Goal: Task Accomplishment & Management: Manage account settings

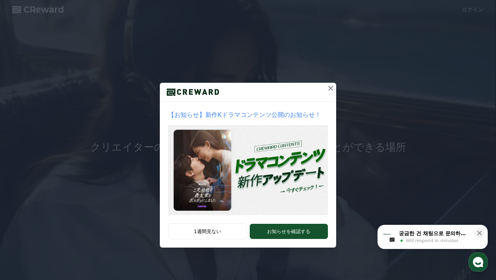
click at [331, 88] on icon at bounding box center [330, 88] width 8 height 8
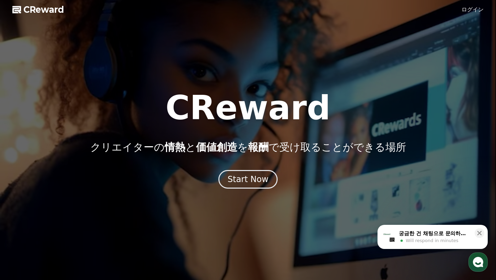
click at [472, 11] on link "ログイン" at bounding box center [472, 10] width 22 height 8
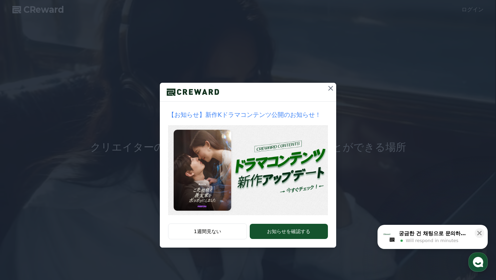
click at [329, 87] on icon at bounding box center [330, 88] width 5 height 5
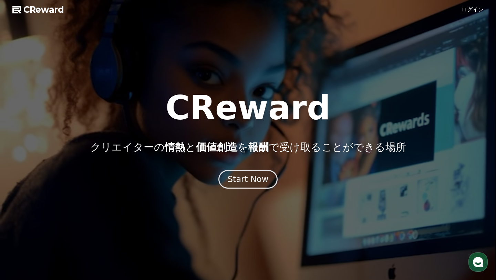
click at [48, 17] on div at bounding box center [248, 140] width 496 height 280
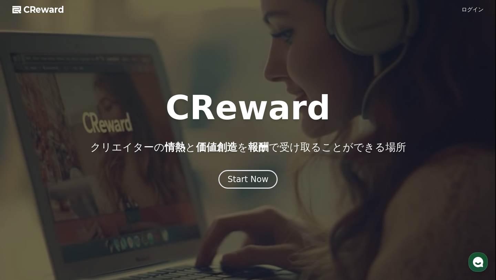
click at [54, 7] on span "CReward" at bounding box center [43, 9] width 41 height 11
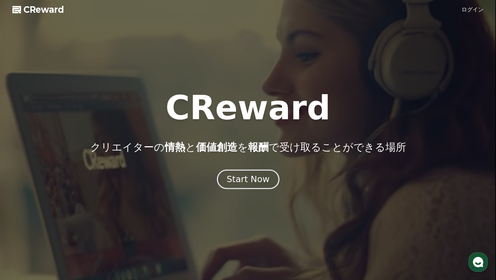
click at [243, 181] on div "Start Now" at bounding box center [247, 179] width 43 height 12
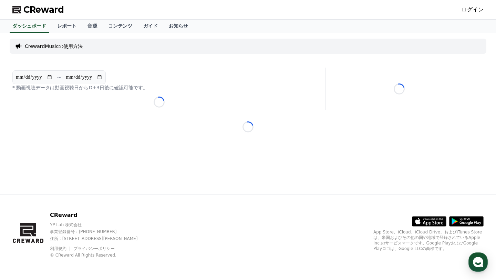
click at [467, 12] on link "ログイン" at bounding box center [472, 10] width 22 height 8
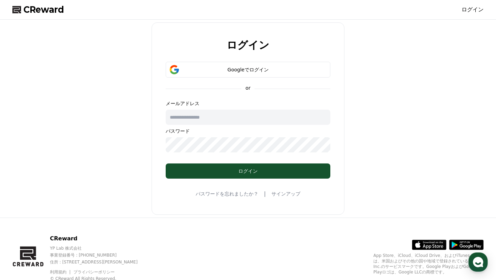
click at [303, 117] on input "text" at bounding box center [248, 116] width 165 height 15
type input "**********"
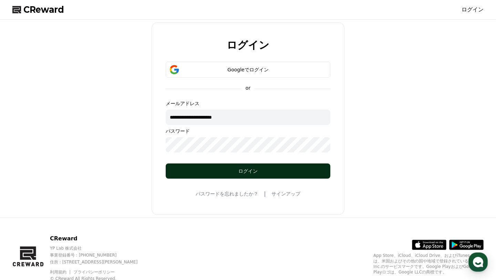
click at [298, 170] on div "ログイン" at bounding box center [247, 170] width 137 height 7
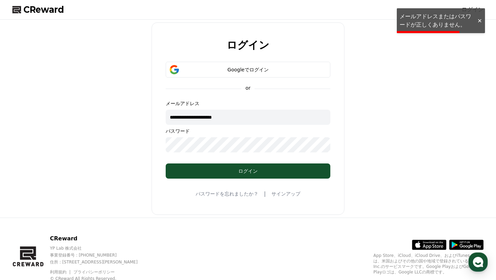
click at [365, 81] on div "**********" at bounding box center [248, 118] width 476 height 192
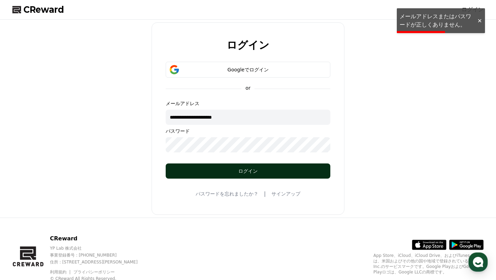
click at [245, 171] on div "ログイン" at bounding box center [247, 170] width 137 height 7
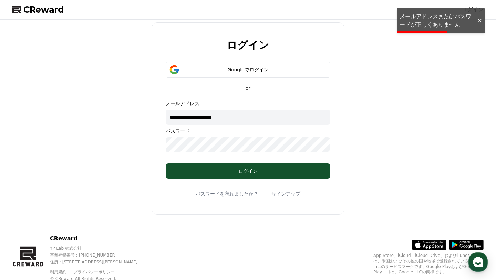
click at [20, 11] on polygon at bounding box center [16, 9] width 9 height 7
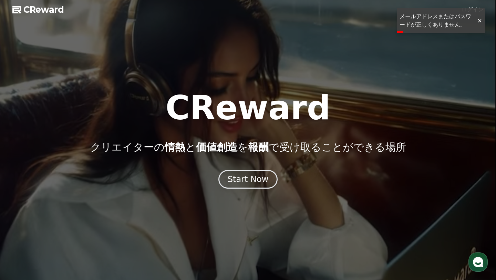
click at [481, 21] on div at bounding box center [479, 21] width 11 height 7
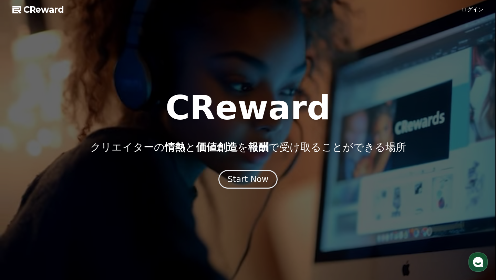
click at [35, 8] on span "CReward" at bounding box center [43, 9] width 41 height 11
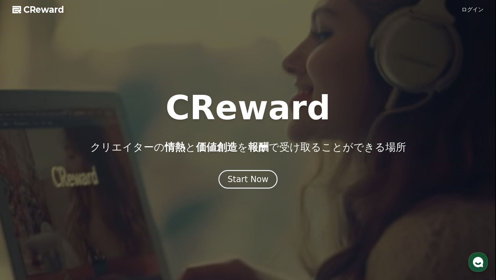
click at [16, 7] on polygon at bounding box center [16, 9] width 9 height 7
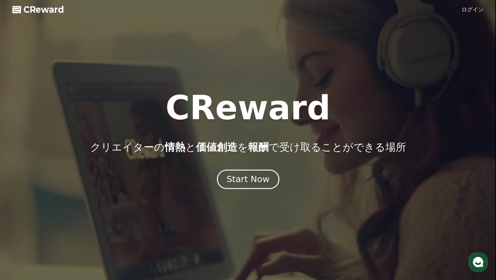
click at [246, 175] on div "Start Now" at bounding box center [247, 179] width 43 height 12
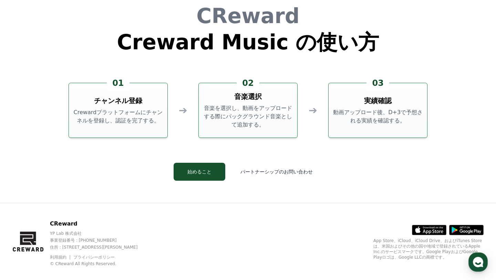
scroll to position [1865, 0]
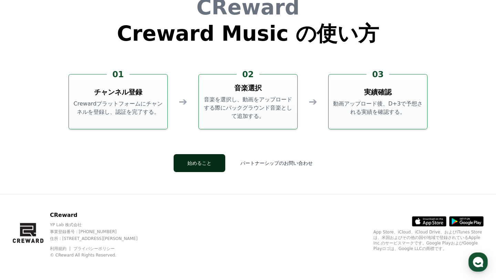
click at [193, 160] on button "始めること" at bounding box center [199, 163] width 52 height 18
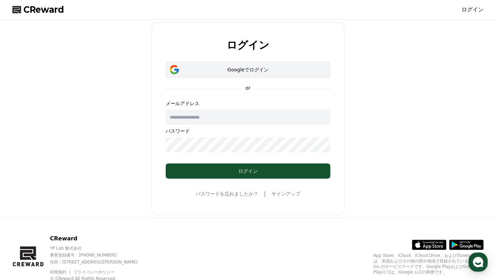
click at [247, 71] on div "Googleでログイン" at bounding box center [248, 69] width 145 height 7
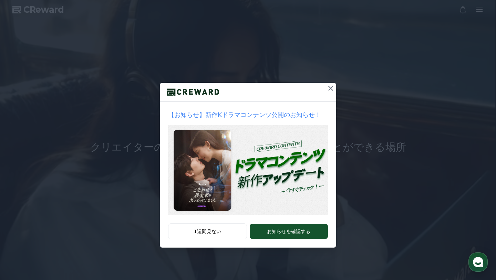
click at [331, 85] on icon at bounding box center [330, 88] width 8 height 8
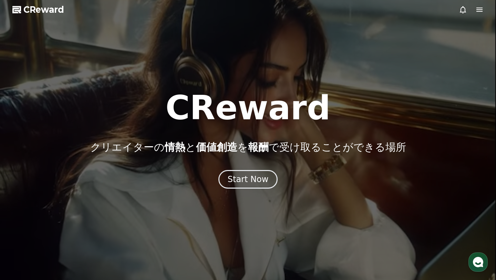
click at [305, 54] on div at bounding box center [248, 140] width 496 height 280
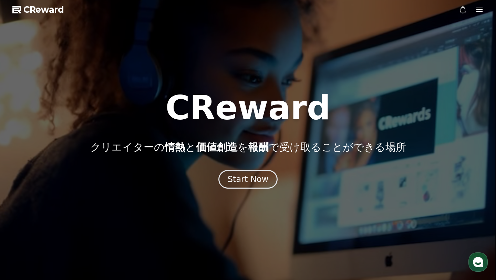
click at [477, 7] on icon at bounding box center [479, 10] width 8 height 8
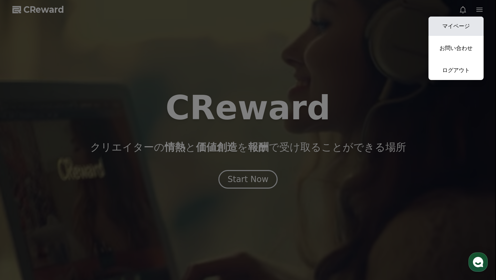
click at [464, 21] on link "マイページ" at bounding box center [455, 26] width 55 height 19
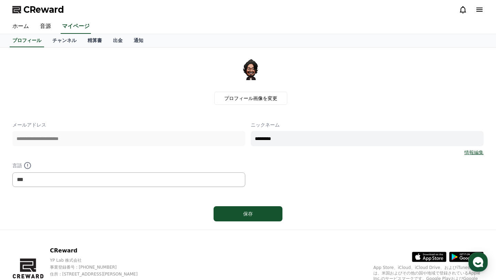
click at [477, 11] on icon at bounding box center [479, 10] width 6 height 4
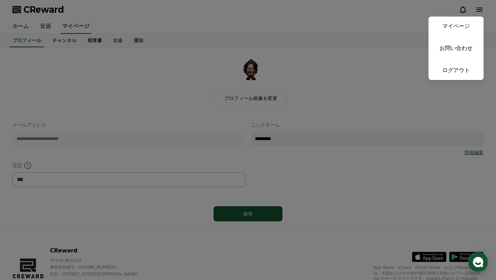
click at [380, 23] on button "close" at bounding box center [248, 140] width 496 height 280
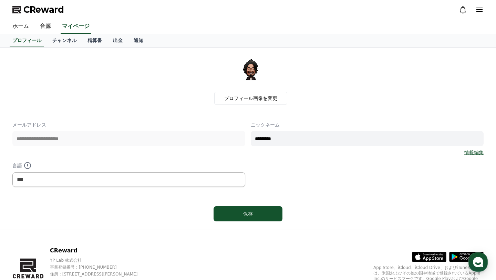
click at [480, 12] on icon at bounding box center [479, 10] width 8 height 8
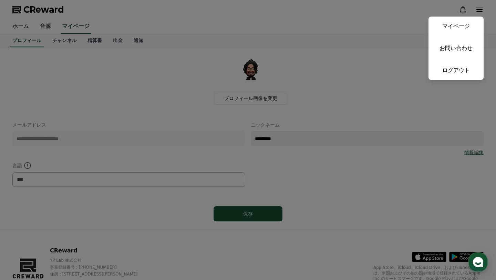
click at [18, 31] on button "close" at bounding box center [248, 140] width 496 height 280
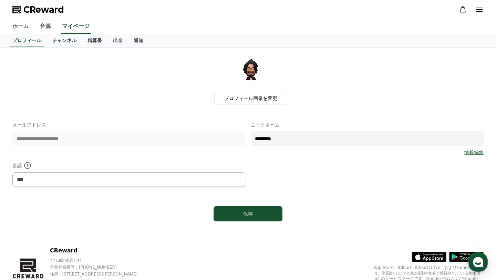
click at [18, 29] on link "ホーム" at bounding box center [21, 26] width 28 height 14
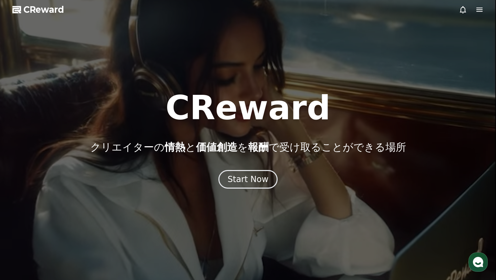
click at [482, 12] on icon at bounding box center [479, 10] width 8 height 8
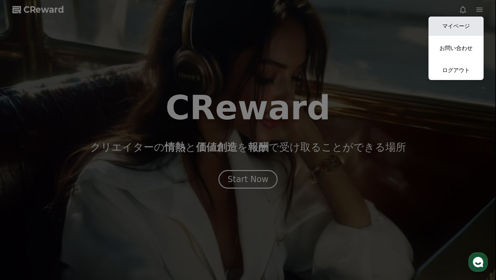
click at [467, 23] on link "マイページ" at bounding box center [455, 26] width 55 height 19
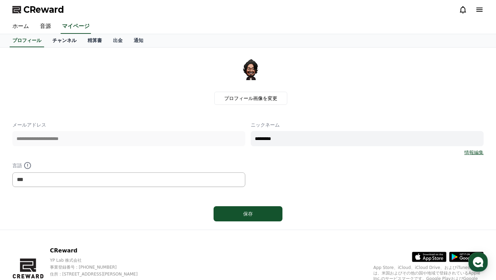
click at [59, 37] on link "チャンネル" at bounding box center [64, 40] width 35 height 13
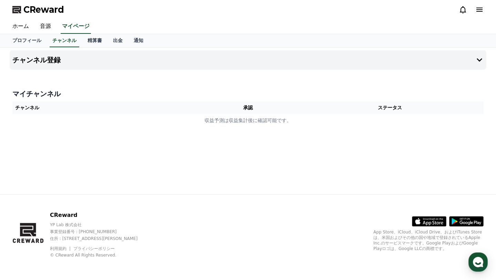
click at [120, 97] on h4 "マイチャンネル" at bounding box center [247, 94] width 471 height 10
click at [120, 104] on th "チャンネル" at bounding box center [106, 107] width 188 height 13
click at [109, 69] on button "チャンネル登録" at bounding box center [248, 59] width 476 height 19
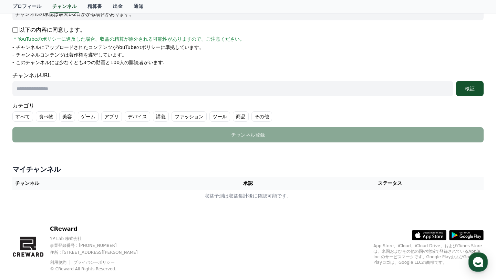
scroll to position [126, 0]
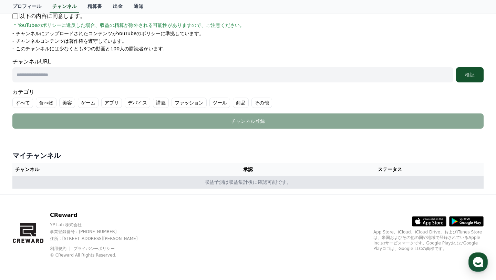
click at [190, 180] on td "収益予測は収益集計後に確認可能です。" at bounding box center [247, 182] width 471 height 13
click at [209, 185] on td "収益予測は収益集計後に確認可能です。" at bounding box center [247, 182] width 471 height 13
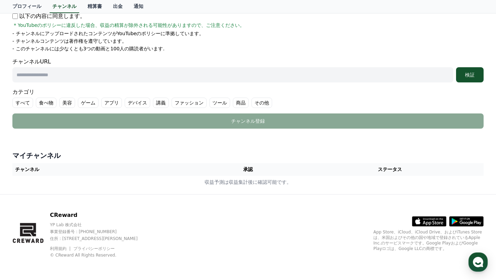
click at [23, 174] on th "チャンネル" at bounding box center [106, 169] width 188 height 13
click at [26, 169] on th "チャンネル" at bounding box center [106, 169] width 188 height 13
click at [329, 173] on th "ステータス" at bounding box center [390, 169] width 188 height 13
click at [372, 87] on form "Youtube * 注意 * チャンネルを追加した後、認証を行ってください。 認証が完了したチャンネルのみ、管理者の審査、分析、決済が行われます。 チャンネル…" at bounding box center [247, 40] width 471 height 176
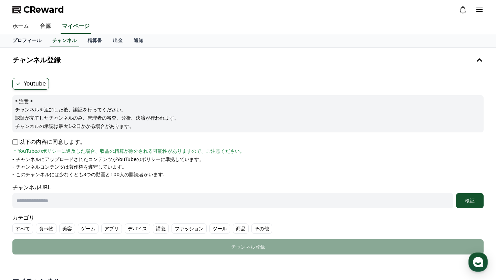
click at [27, 42] on link "プロフィール" at bounding box center [27, 40] width 40 height 13
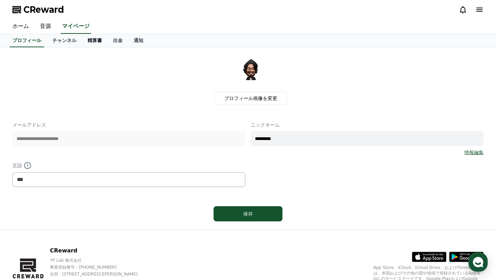
click at [94, 42] on link "精算書" at bounding box center [94, 40] width 25 height 13
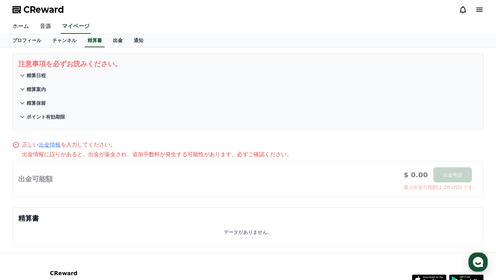
click at [119, 40] on link "出金" at bounding box center [117, 40] width 21 height 13
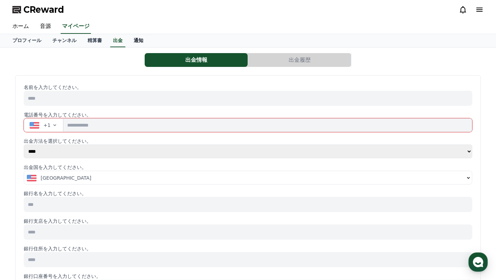
click at [135, 39] on link "通知" at bounding box center [138, 40] width 21 height 13
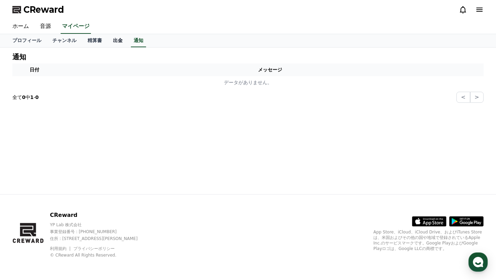
click at [116, 39] on link "出金" at bounding box center [117, 40] width 21 height 13
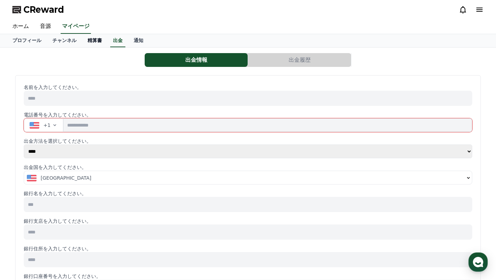
click at [97, 39] on link "精算書" at bounding box center [94, 40] width 25 height 13
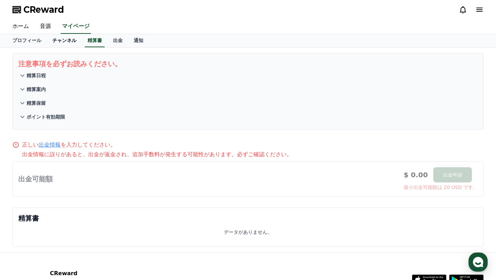
click at [74, 39] on link "チャンネル" at bounding box center [64, 40] width 35 height 13
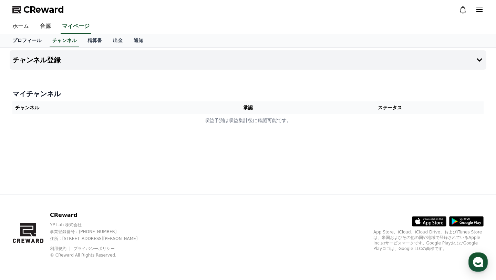
click at [38, 38] on link "プロフィール" at bounding box center [27, 40] width 40 height 13
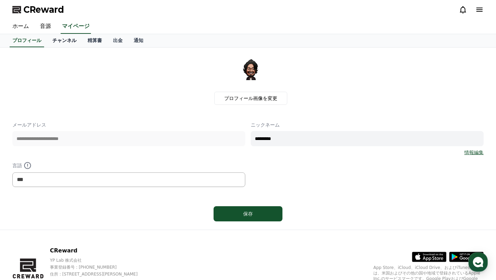
click at [68, 41] on link "チャンネル" at bounding box center [64, 40] width 35 height 13
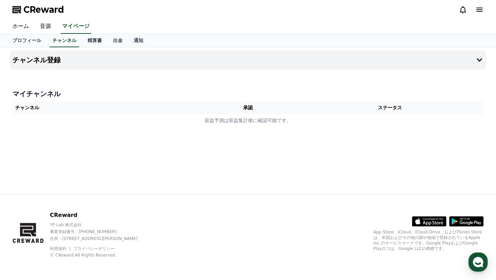
click at [226, 106] on th "承認" at bounding box center [248, 107] width 96 height 13
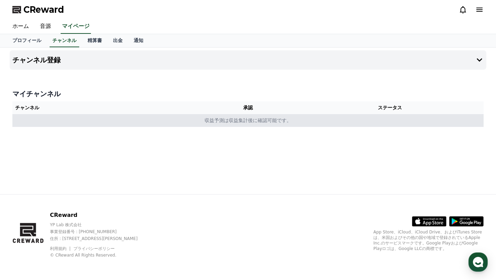
click at [225, 115] on td "収益予測は収益集計後に確認可能です。" at bounding box center [247, 120] width 471 height 13
click at [28, 114] on td "収益予測は収益集計後に確認可能です。" at bounding box center [247, 120] width 471 height 13
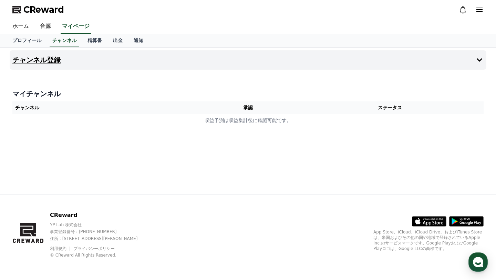
click at [39, 64] on button "チャンネル登録" at bounding box center [248, 59] width 476 height 19
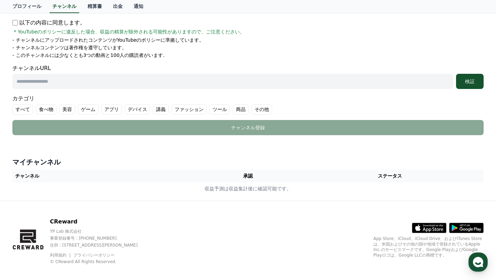
scroll to position [126, 0]
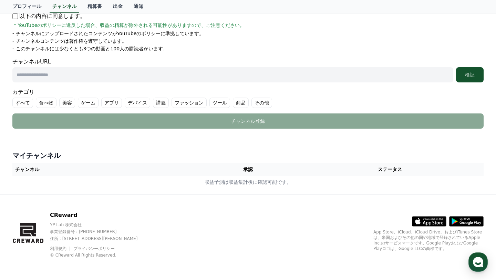
click at [217, 79] on input "text" at bounding box center [232, 74] width 441 height 15
paste input "**********"
type input "**********"
click at [476, 76] on div "検証" at bounding box center [470, 74] width 22 height 7
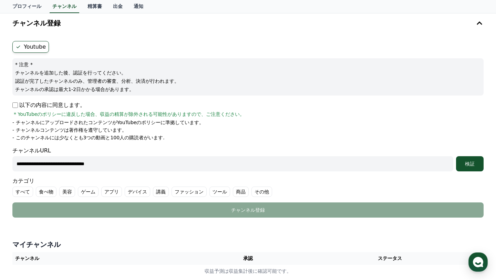
scroll to position [26, 0]
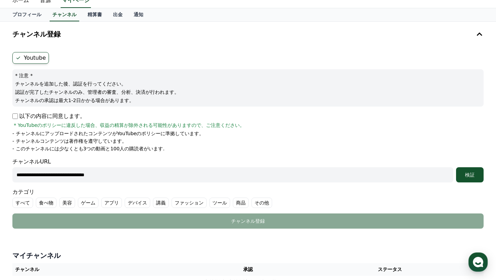
click at [36, 62] on label "Youtube" at bounding box center [30, 58] width 36 height 12
click at [26, 60] on label "Youtube" at bounding box center [30, 58] width 36 height 12
click at [18, 59] on icon at bounding box center [18, 58] width 6 height 6
click at [19, 56] on icon at bounding box center [18, 58] width 6 height 6
click at [33, 56] on label "Youtube" at bounding box center [30, 58] width 36 height 12
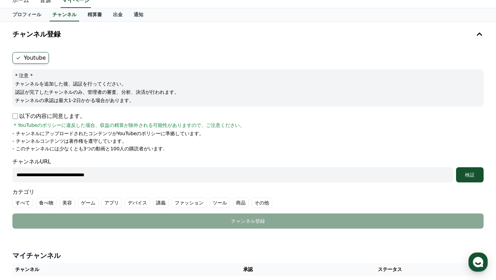
click at [13, 53] on label "Youtube" at bounding box center [30, 58] width 36 height 12
click at [30, 53] on label "Youtube" at bounding box center [30, 58] width 36 height 12
click at [34, 52] on label "Youtube" at bounding box center [30, 58] width 36 height 12
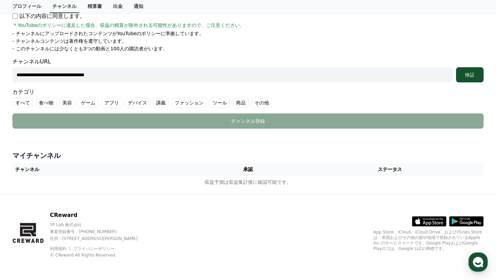
scroll to position [0, 0]
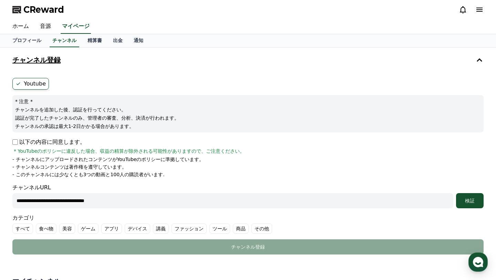
click at [481, 60] on icon at bounding box center [479, 60] width 8 height 8
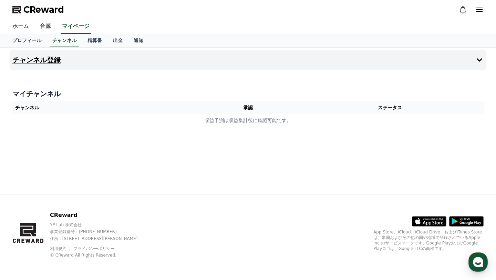
click at [481, 59] on icon at bounding box center [479, 59] width 6 height 3
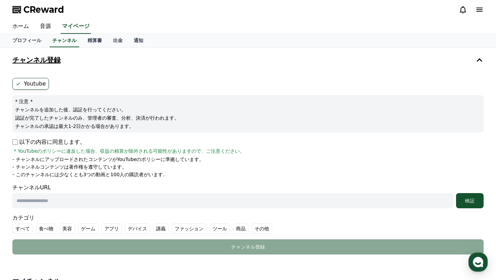
click at [84, 166] on p "- チャンネルコンテンツは著作権を遵守しています。" at bounding box center [69, 166] width 114 height 7
click at [22, 25] on link "ホーム" at bounding box center [21, 26] width 28 height 14
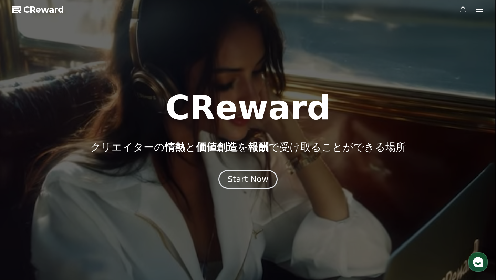
click at [483, 8] on icon at bounding box center [479, 10] width 8 height 8
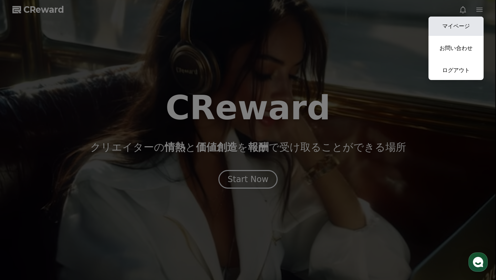
click at [471, 31] on link "マイページ" at bounding box center [455, 26] width 55 height 19
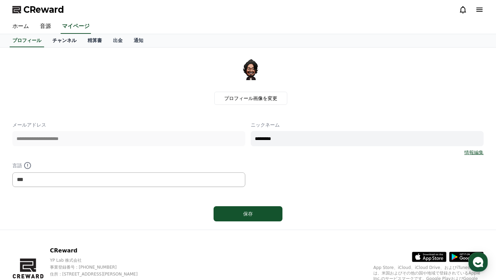
click at [70, 38] on link "チャンネル" at bounding box center [64, 40] width 35 height 13
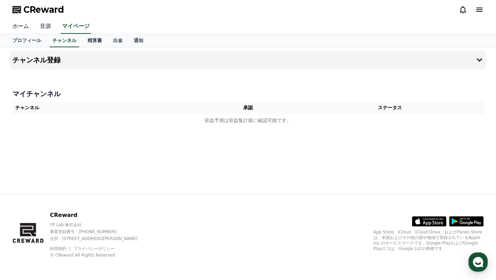
click at [49, 26] on link "音源" at bounding box center [45, 26] width 22 height 14
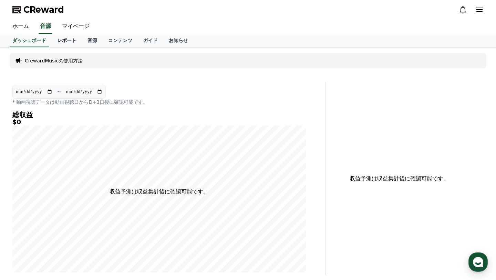
click at [65, 41] on link "レポート" at bounding box center [67, 40] width 30 height 13
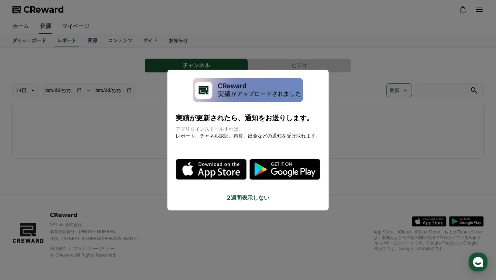
click at [263, 196] on button "2週間表示しない" at bounding box center [248, 197] width 145 height 8
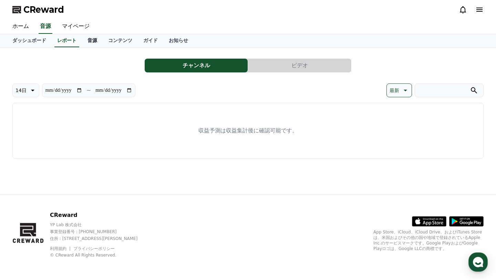
click at [95, 41] on link "音源" at bounding box center [92, 40] width 21 height 13
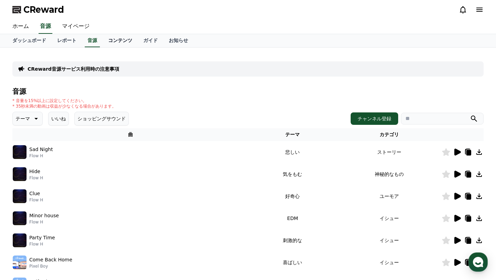
click at [114, 41] on link "コンテンツ" at bounding box center [120, 40] width 35 height 13
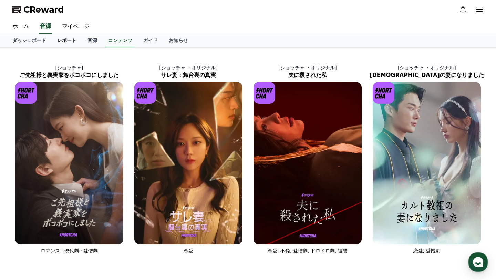
click at [72, 41] on link "レポート" at bounding box center [67, 40] width 30 height 13
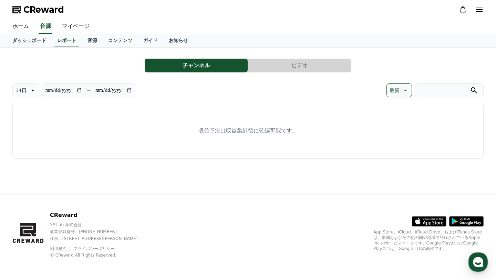
click at [77, 26] on link "マイページ" at bounding box center [75, 26] width 39 height 14
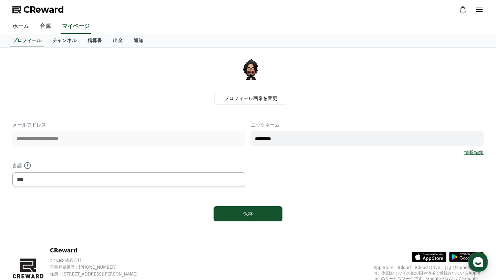
click at [49, 26] on link "音源" at bounding box center [45, 26] width 22 height 14
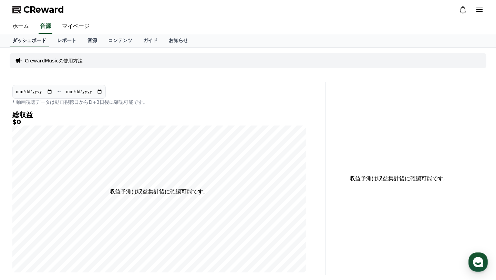
click at [29, 39] on link "ダッシュボード" at bounding box center [29, 40] width 39 height 13
click at [34, 40] on link "ダッシュボード" at bounding box center [29, 40] width 39 height 13
click at [67, 29] on link "マイページ" at bounding box center [75, 26] width 39 height 14
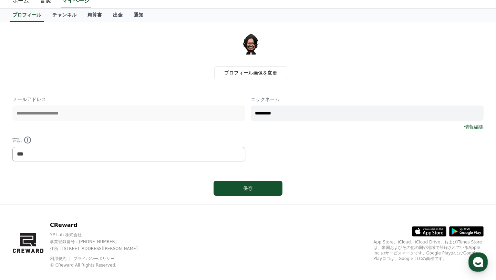
scroll to position [35, 0]
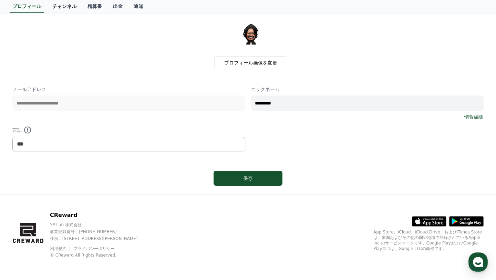
click at [67, 6] on link "チャンネル" at bounding box center [64, 6] width 35 height 13
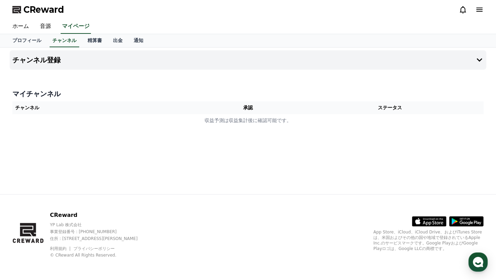
click at [210, 110] on th "承認" at bounding box center [248, 107] width 96 height 13
click at [28, 62] on h4 "チャンネル登録" at bounding box center [36, 60] width 48 height 8
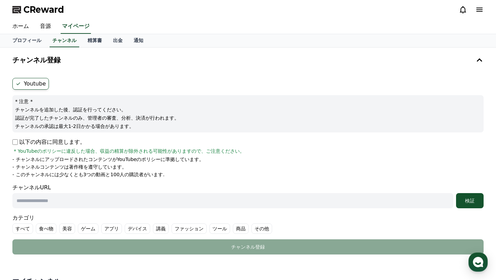
click at [27, 81] on label "Youtube" at bounding box center [30, 84] width 36 height 12
click at [21, 81] on icon at bounding box center [18, 84] width 6 height 6
click at [25, 83] on label "Youtube" at bounding box center [30, 84] width 36 height 12
click at [36, 81] on label "Youtube" at bounding box center [30, 84] width 36 height 12
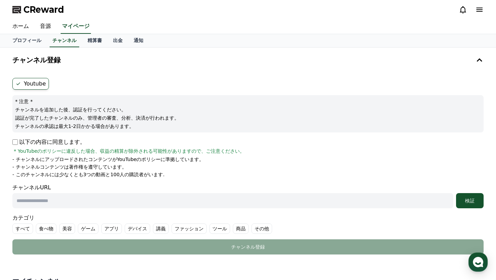
drag, startPoint x: 43, startPoint y: 82, endPoint x: 24, endPoint y: 82, distance: 19.3
click at [24, 82] on label "Youtube" at bounding box center [30, 84] width 36 height 12
click at [130, 83] on ul "Youtube" at bounding box center [247, 84] width 471 height 12
click at [21, 7] on icon at bounding box center [17, 10] width 10 height 10
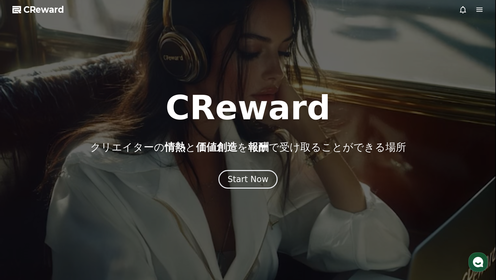
click at [147, 83] on div at bounding box center [248, 140] width 496 height 280
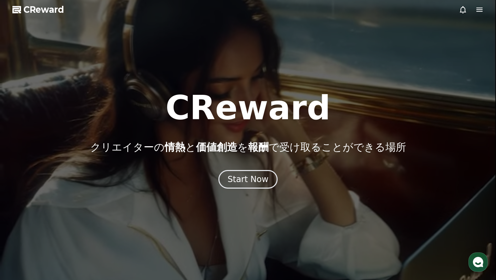
click at [35, 10] on span "CReward" at bounding box center [43, 9] width 41 height 11
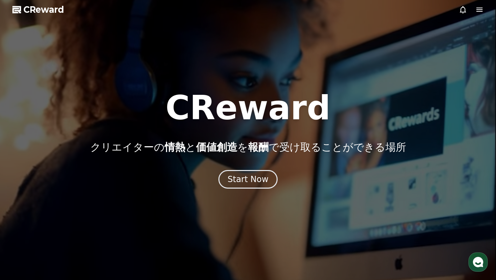
click at [35, 10] on span "CReward" at bounding box center [43, 9] width 41 height 11
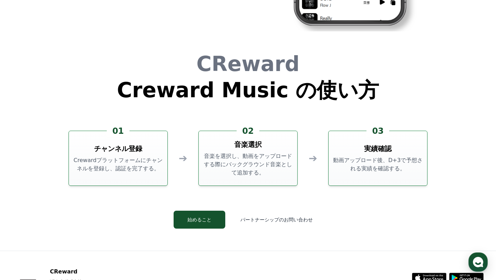
scroll to position [1865, 0]
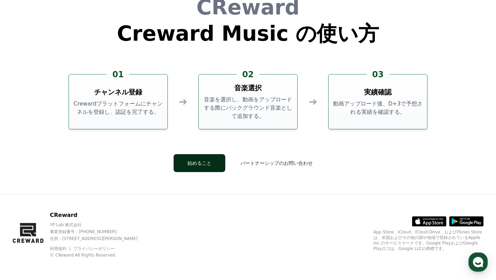
click at [203, 161] on button "始めること" at bounding box center [199, 163] width 52 height 18
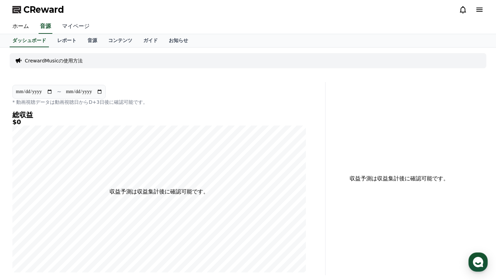
click at [78, 24] on link "マイページ" at bounding box center [75, 26] width 39 height 14
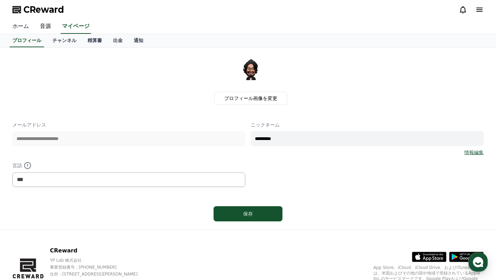
click at [19, 25] on link "ホーム" at bounding box center [21, 26] width 28 height 14
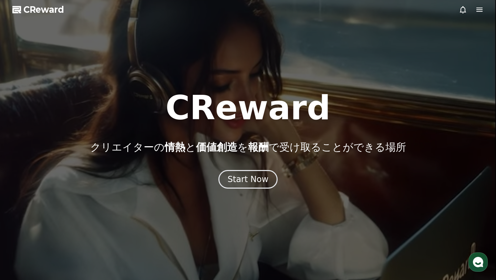
click at [480, 9] on icon at bounding box center [479, 10] width 8 height 8
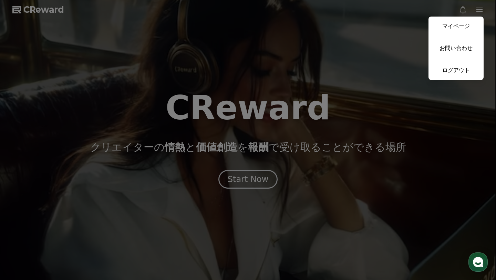
click at [217, 67] on button "close" at bounding box center [248, 140] width 496 height 280
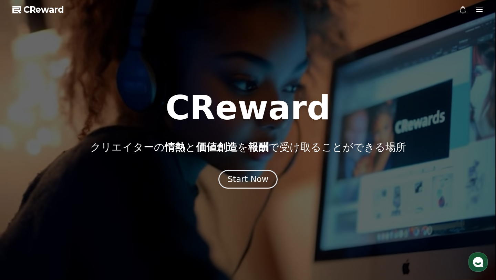
drag, startPoint x: 70, startPoint y: 8, endPoint x: 24, endPoint y: 10, distance: 46.2
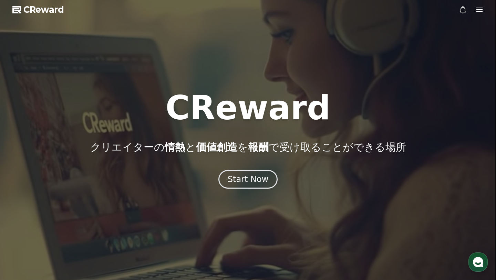
copy div "CReward"
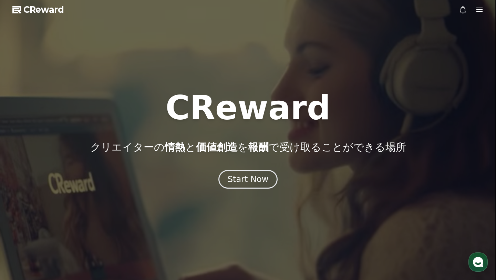
click at [480, 14] on div at bounding box center [248, 140] width 496 height 280
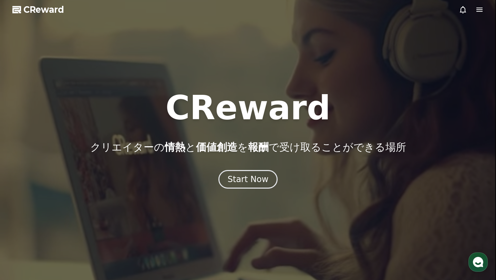
click at [480, 8] on icon at bounding box center [479, 10] width 6 height 4
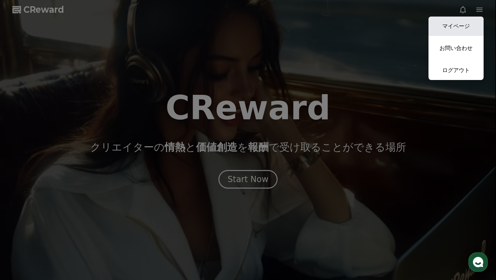
click at [459, 29] on link "マイページ" at bounding box center [455, 26] width 55 height 19
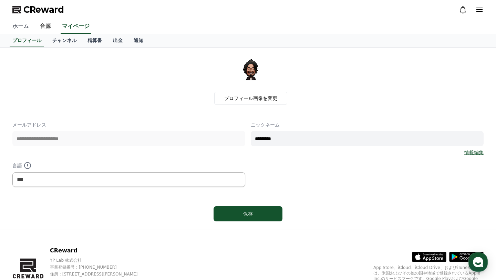
click at [20, 23] on link "ホーム" at bounding box center [21, 26] width 28 height 14
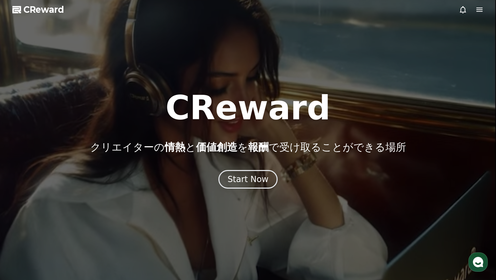
click at [480, 12] on icon at bounding box center [479, 10] width 8 height 8
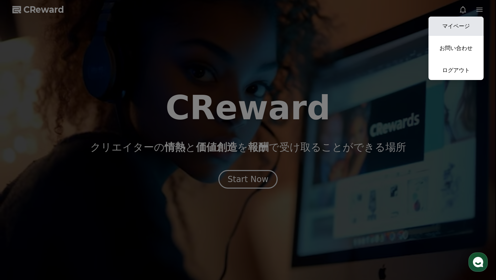
click at [457, 27] on link "マイページ" at bounding box center [455, 26] width 55 height 19
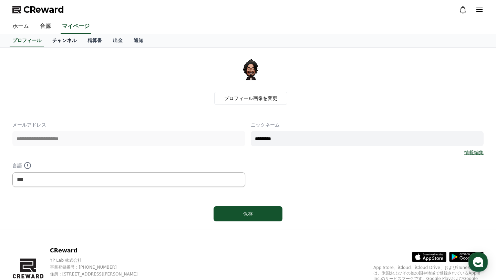
click at [64, 38] on link "チャンネル" at bounding box center [64, 40] width 35 height 13
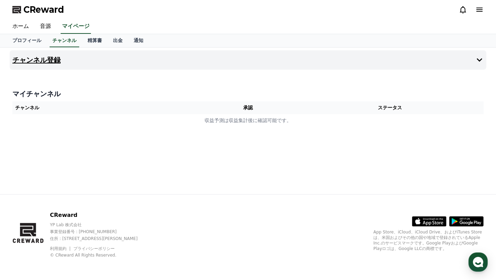
click at [480, 57] on icon at bounding box center [479, 60] width 8 height 8
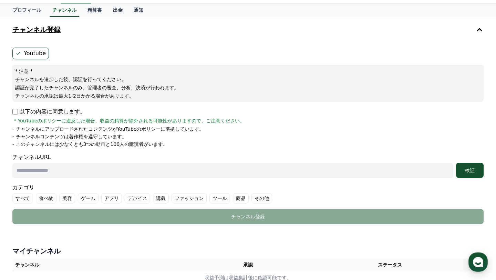
scroll to position [32, 0]
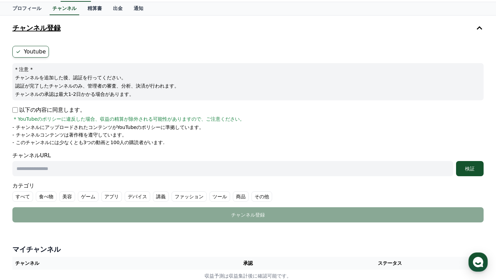
click at [40, 57] on form "Youtube * 注意 * チャンネルを追加した後、認証を行ってください。 認証が完了したチャンネルのみ、管理者の審査、分析、決済が行われます。 チャンネル…" at bounding box center [247, 134] width 471 height 176
click at [38, 46] on label "Youtube" at bounding box center [30, 52] width 36 height 12
click at [29, 45] on div "Youtube * 注意 * チャンネルを追加した後、認証を行ってください。 認証が完了したチャンネルのみ、管理者の審査、分析、決済が行われます。 チャンネル…" at bounding box center [248, 134] width 476 height 182
click at [24, 50] on label "Youtube" at bounding box center [30, 52] width 36 height 12
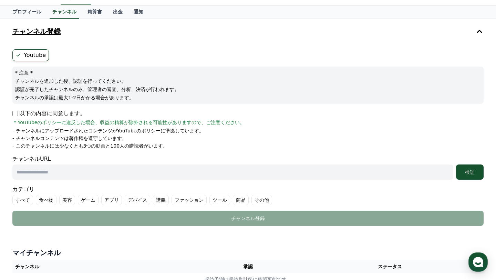
scroll to position [0, 0]
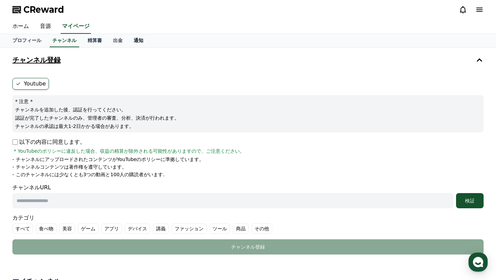
click at [134, 42] on link "通知" at bounding box center [138, 40] width 21 height 13
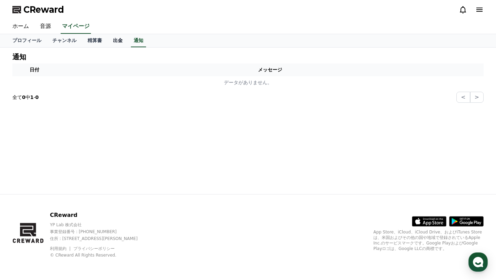
click at [121, 41] on link "出金" at bounding box center [117, 40] width 21 height 13
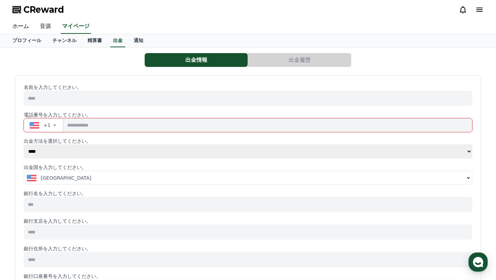
click at [48, 28] on link "音源" at bounding box center [45, 26] width 22 height 14
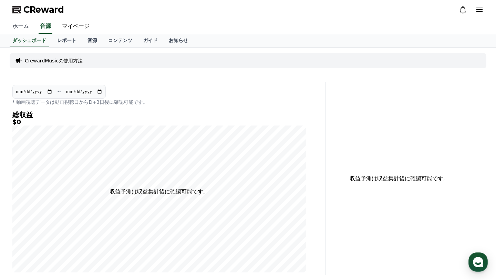
click at [21, 26] on link "ホーム" at bounding box center [21, 26] width 28 height 14
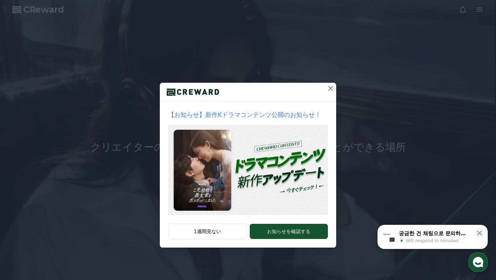
click at [328, 88] on icon at bounding box center [330, 88] width 8 height 8
